Goal: Task Accomplishment & Management: Complete application form

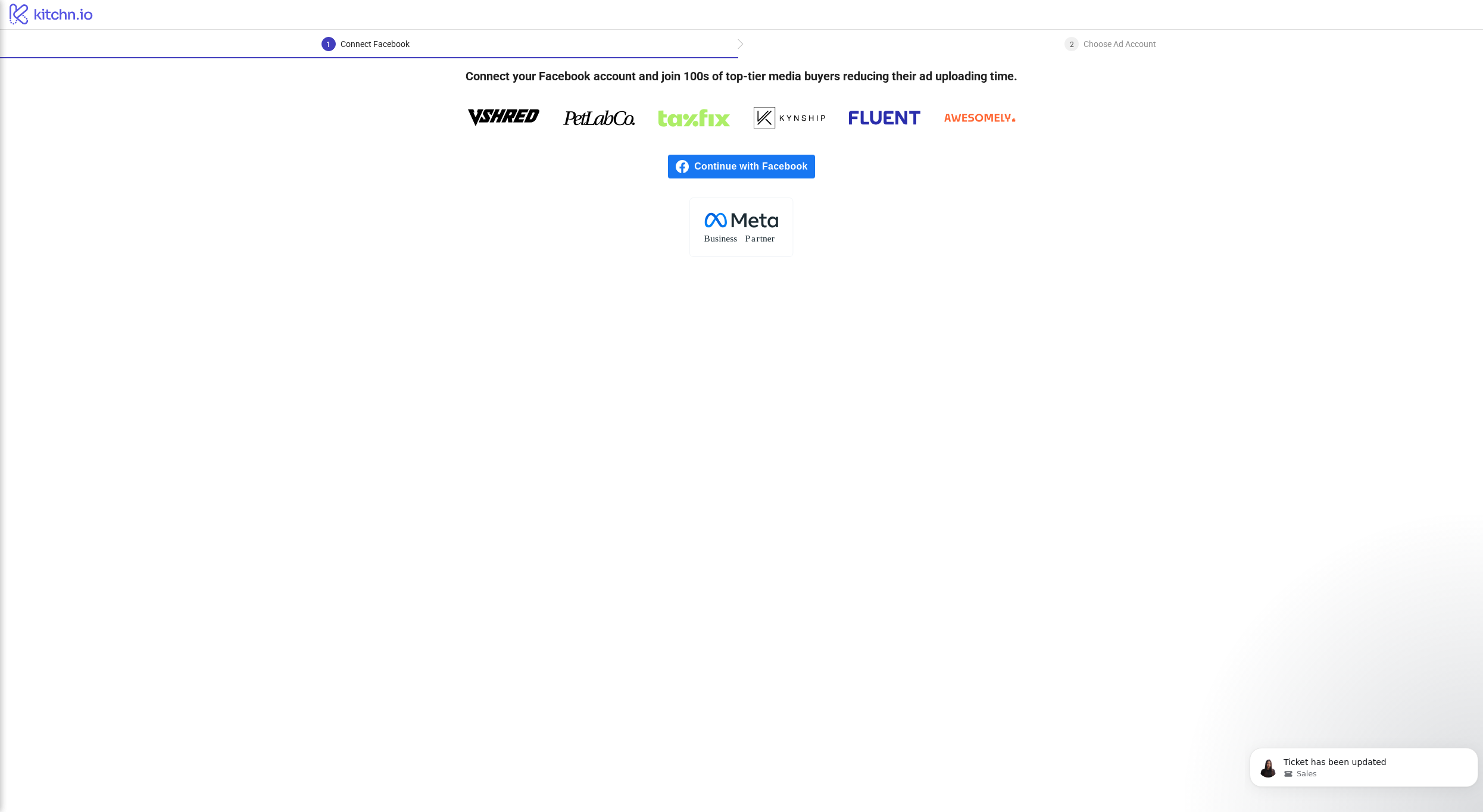
click at [241, 314] on main "1 Connect Facebook 2 Choose Ad Account Connect your Facebook account and join 1…" at bounding box center [742, 421] width 1483 height 782
click at [732, 255] on rect at bounding box center [741, 226] width 103 height 58
click at [1346, 756] on div "Ticket has been updated" at bounding box center [1373, 763] width 183 height 15
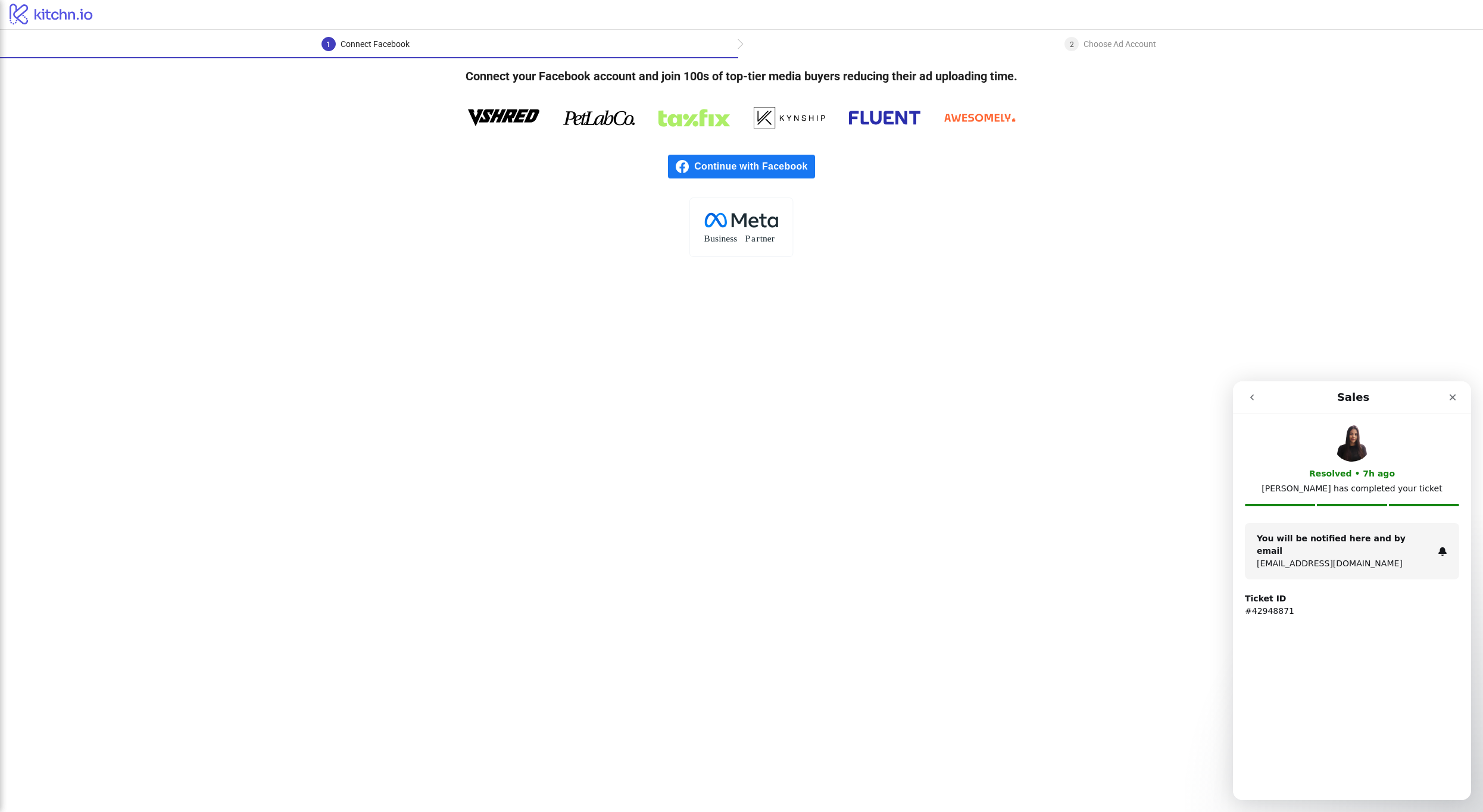
click at [1287, 592] on div "Ticket ID #42948871" at bounding box center [1352, 605] width 214 height 25
click at [1314, 559] on div "You will be notified here and by email [EMAIL_ADDRESS][DOMAIN_NAME]" at bounding box center [1352, 551] width 214 height 57
drag, startPoint x: 1375, startPoint y: 535, endPoint x: 1350, endPoint y: 531, distance: 25.3
click at [1375, 535] on strong "You will be notified here and by email" at bounding box center [1330, 545] width 149 height 22
click at [1254, 393] on icon "go back" at bounding box center [1252, 398] width 10 height 10
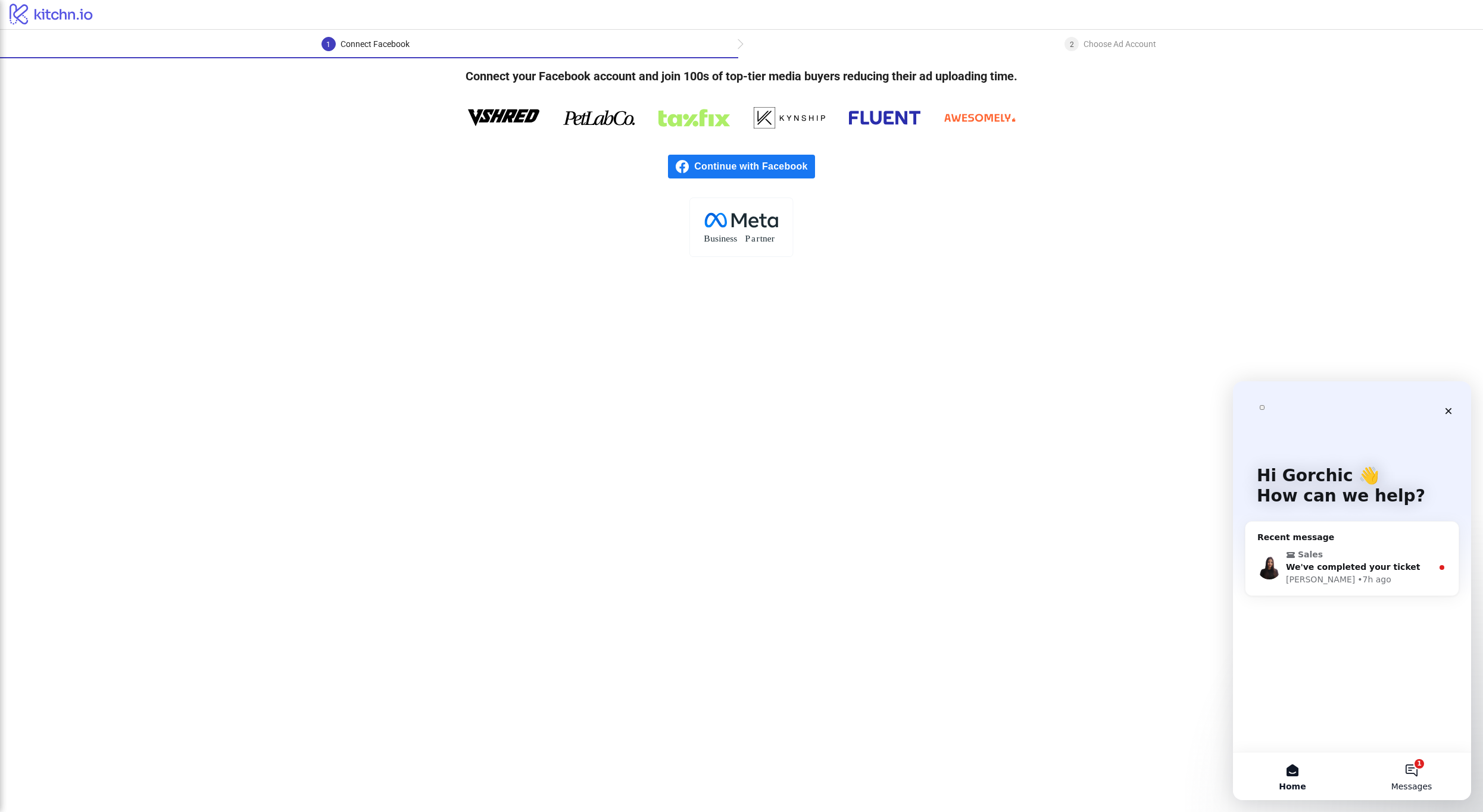
click at [1406, 765] on button "1 Messages" at bounding box center [1412, 777] width 119 height 48
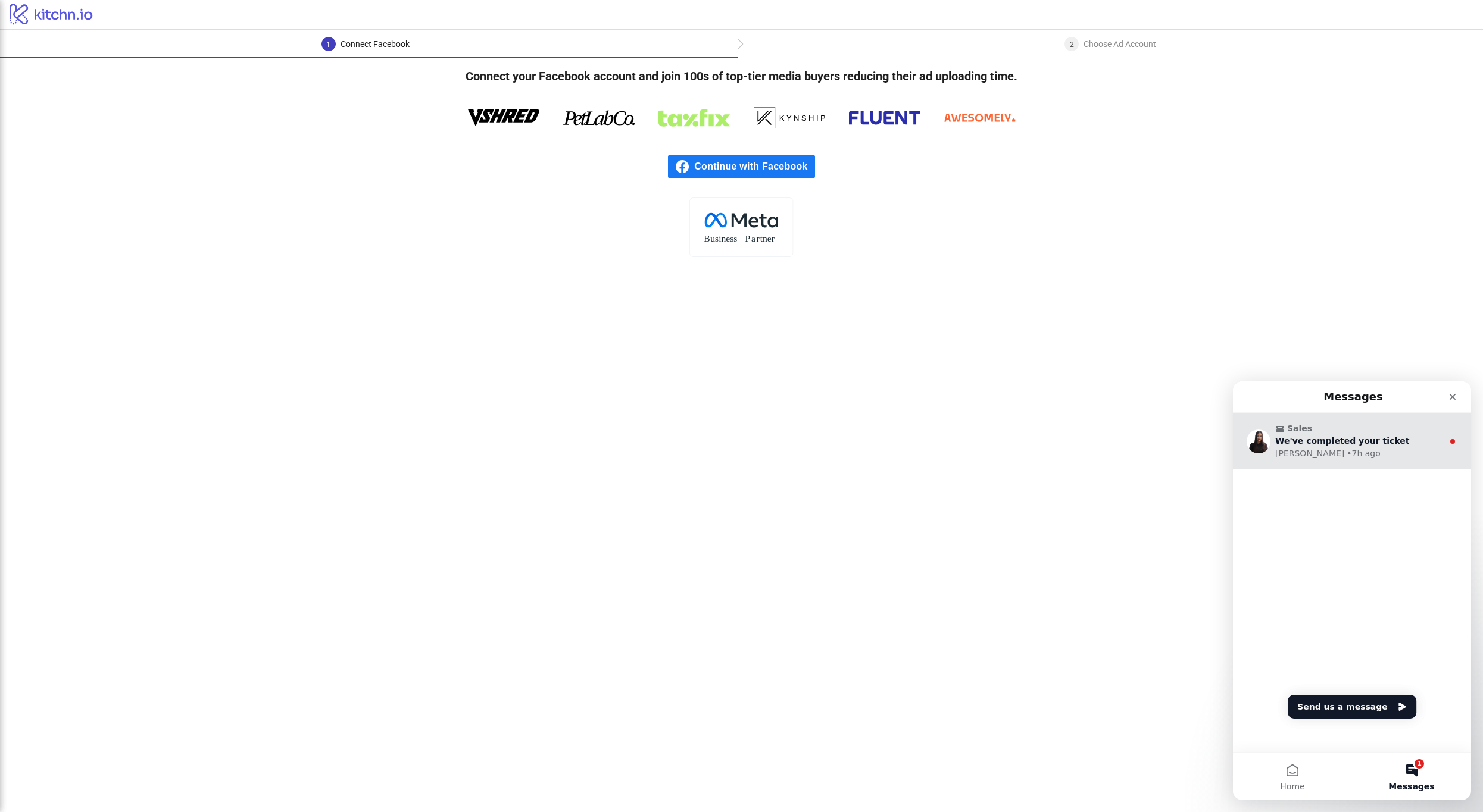
click at [1377, 460] on div "Sales We've completed your ticket [PERSON_NAME] • 7h ago" at bounding box center [1352, 441] width 238 height 57
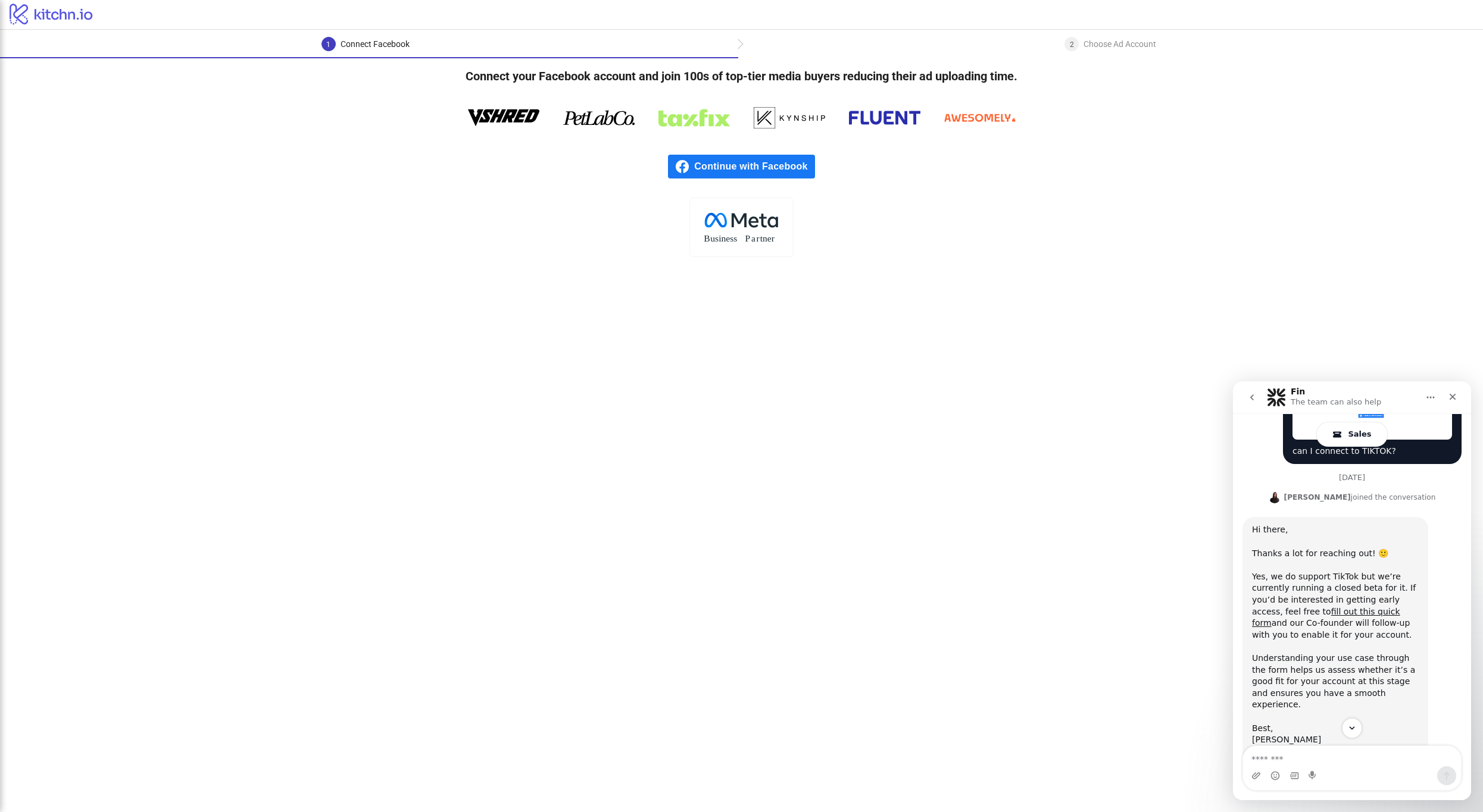
scroll to position [238, 0]
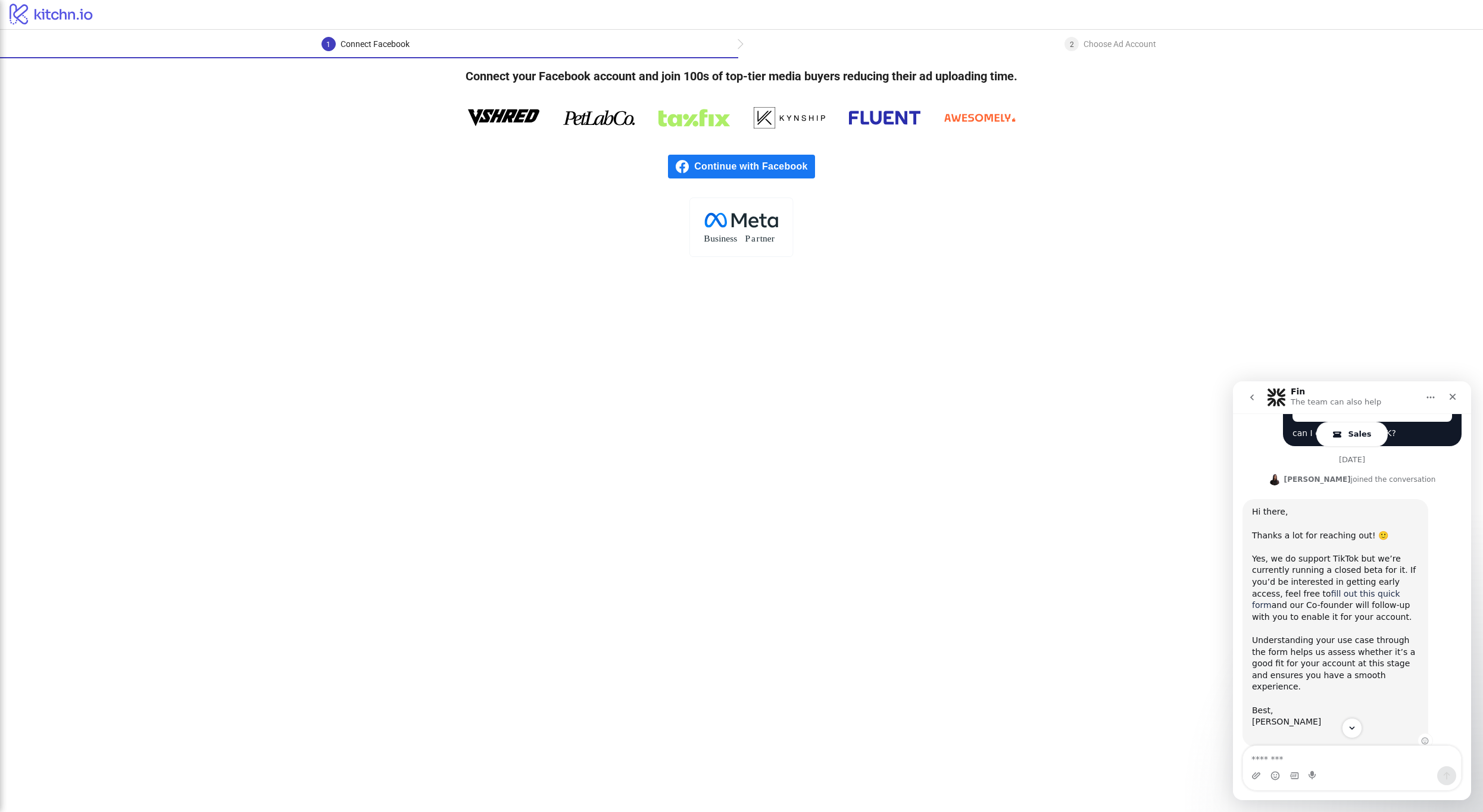
click at [1377, 589] on link "fill out this quick form" at bounding box center [1326, 599] width 149 height 21
click at [1070, 210] on div ".cls-1{fill:none;}.cls-2{fill:#fff;}.cls-3{fill:#f1f4f7;}.cls-4,.cls-8{fill:#1c…" at bounding box center [742, 227] width 1483 height 59
